Goal: Navigation & Orientation: Go to known website

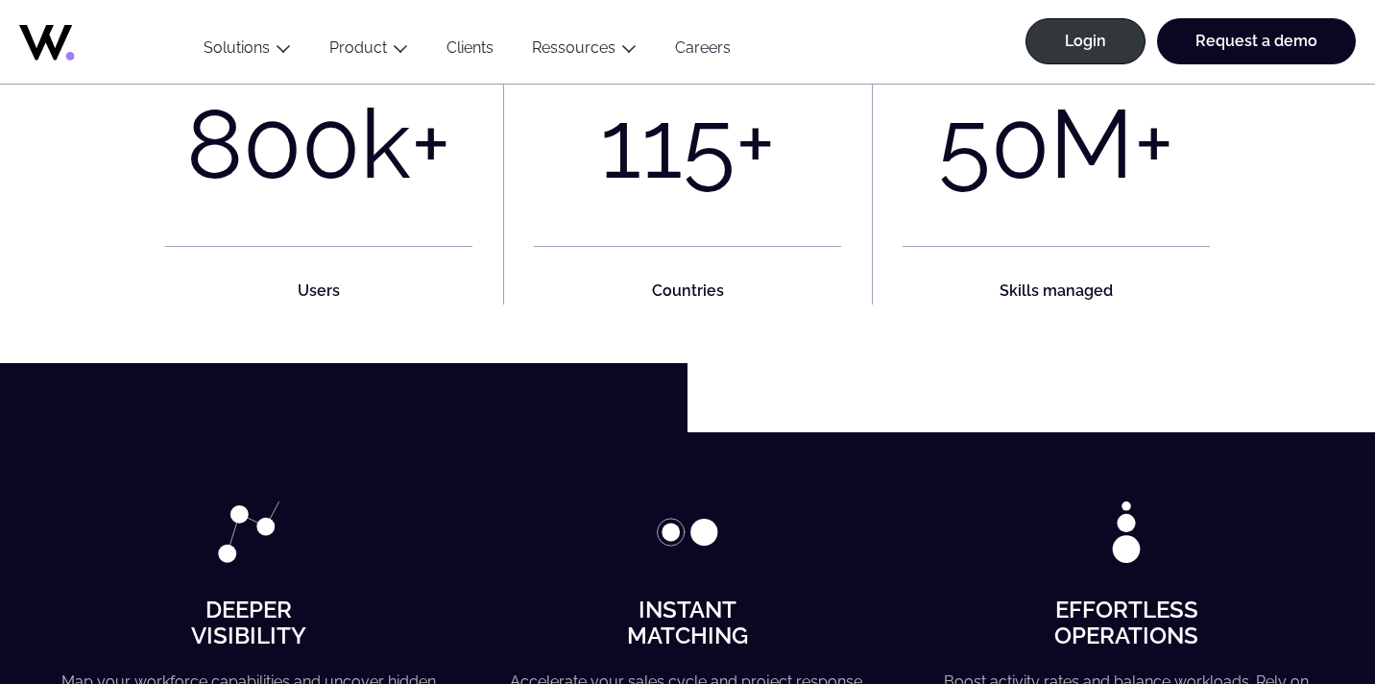
scroll to position [1329, 0]
